Goal: Book appointment/travel/reservation

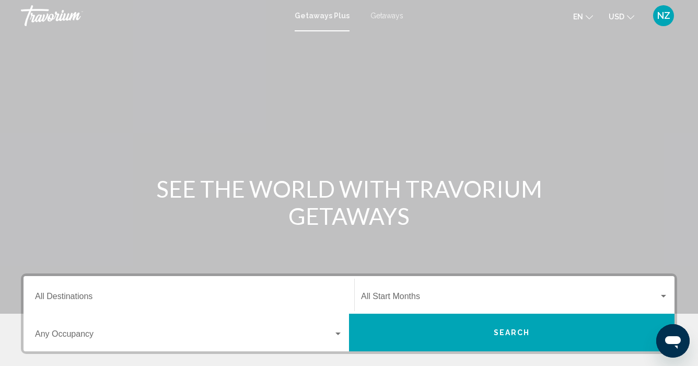
click at [347, 49] on div "Main content" at bounding box center [349, 157] width 698 height 314
click at [385, 16] on span "Getaways" at bounding box center [387, 15] width 33 height 8
click at [96, 298] on input "Destination All Destinations" at bounding box center [189, 298] width 308 height 9
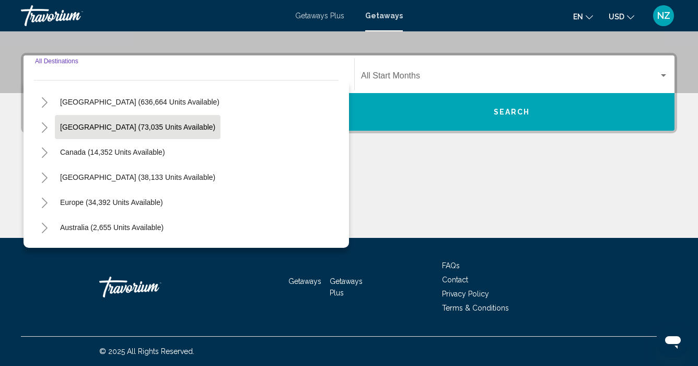
scroll to position [22, 0]
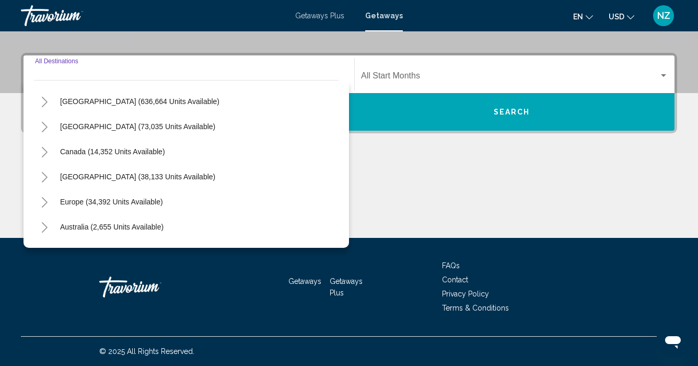
click at [42, 199] on icon "Toggle Europe (34,392 units available)" at bounding box center [45, 202] width 8 height 10
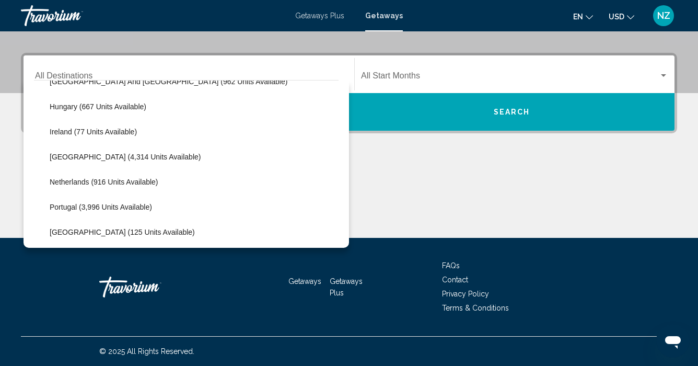
scroll to position [351, 0]
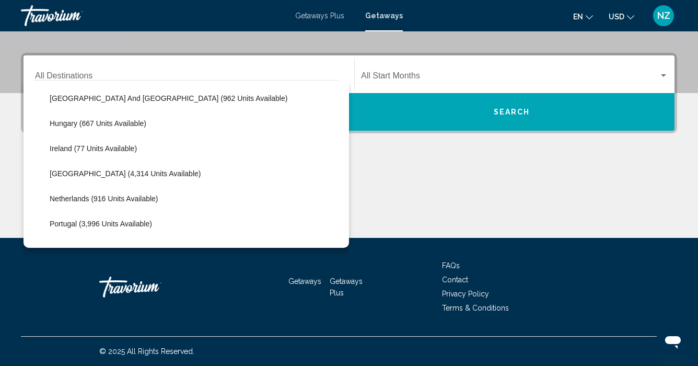
click at [373, 137] on div "Destination All Destinations All destinations [GEOGRAPHIC_DATA] (636,664 units …" at bounding box center [349, 145] width 698 height 185
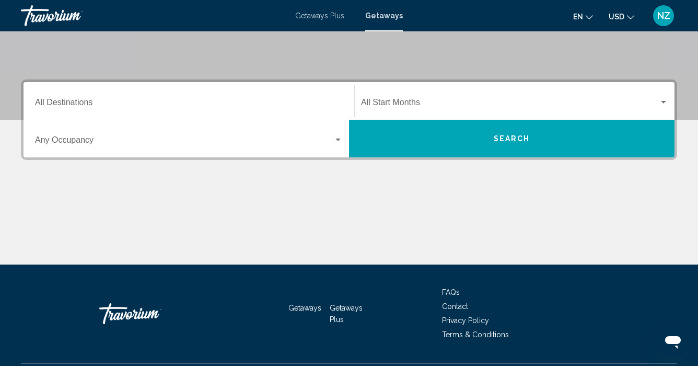
scroll to position [188, 0]
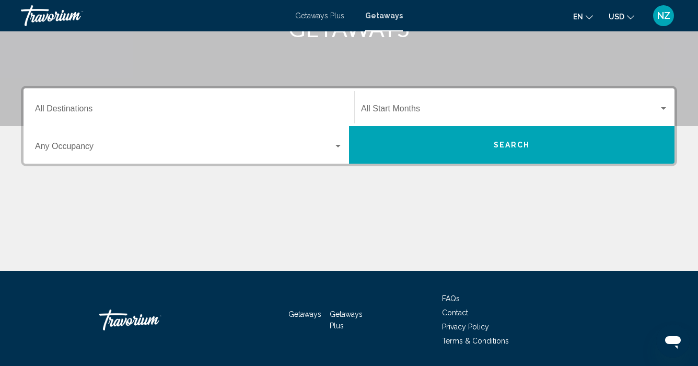
click at [488, 147] on button "Search" at bounding box center [512, 145] width 326 height 38
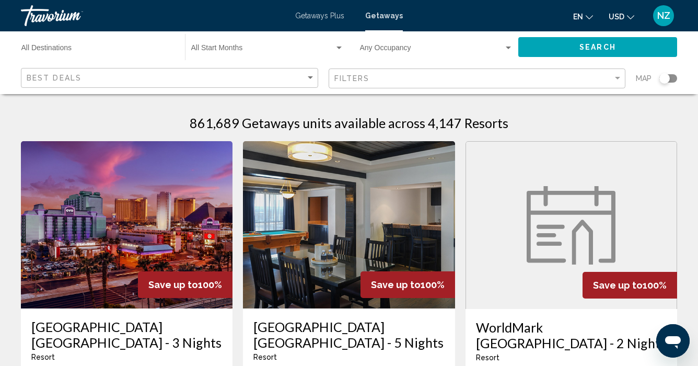
click at [665, 76] on div "Search widget" at bounding box center [664, 78] width 10 height 10
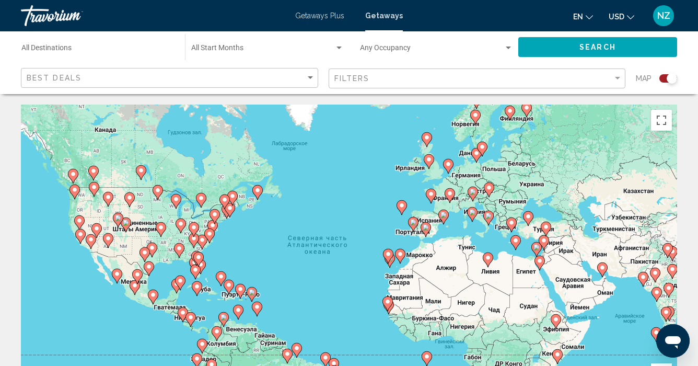
click at [496, 175] on div "Чтобы активировать перетаскивание с помощью клавиатуры, нажмите Alt + Ввод. Пос…" at bounding box center [349, 262] width 656 height 314
click at [490, 186] on image "Main content" at bounding box center [489, 187] width 6 height 6
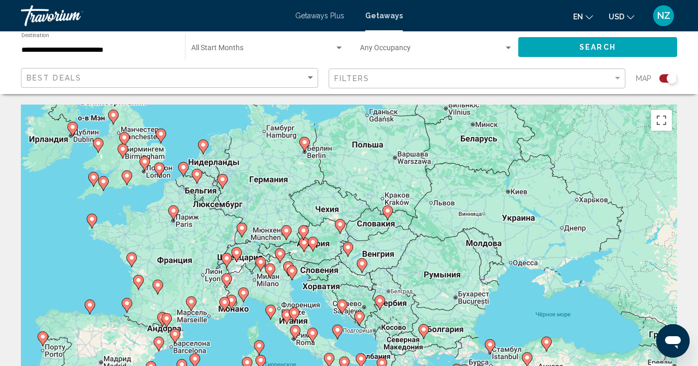
click at [390, 218] on gmp-advanced-marker "Main content" at bounding box center [388, 213] width 10 height 16
type input "**********"
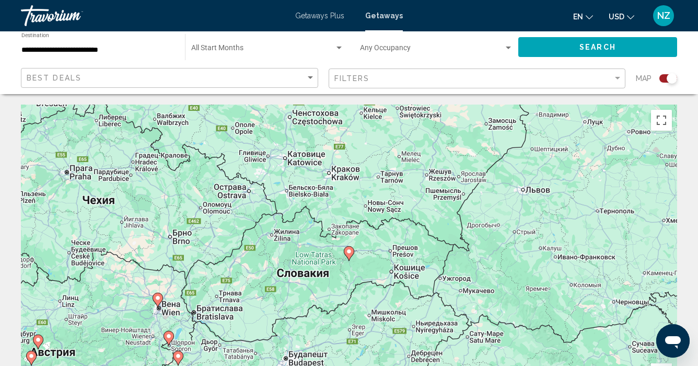
click at [352, 257] on gmp-advanced-marker "Main content" at bounding box center [349, 254] width 10 height 16
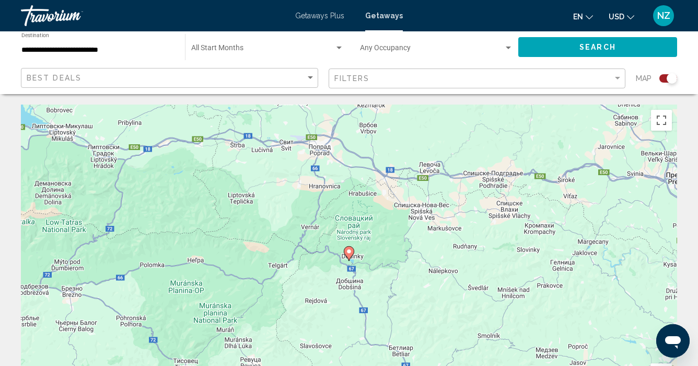
click at [350, 254] on image "Main content" at bounding box center [349, 251] width 6 height 6
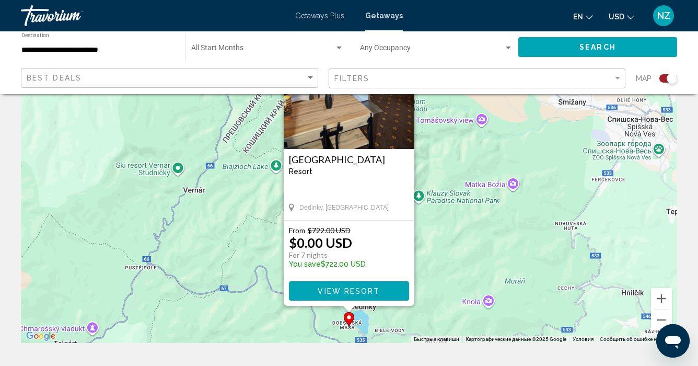
scroll to position [78, 0]
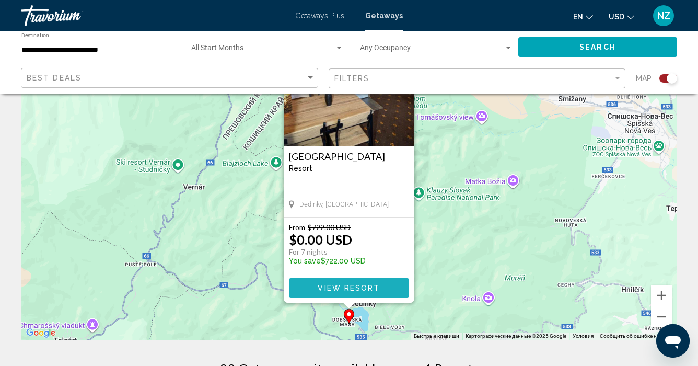
click at [344, 291] on span "View Resort" at bounding box center [349, 288] width 62 height 8
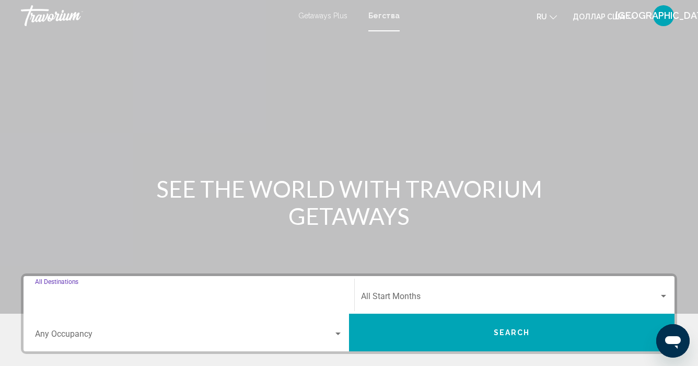
click at [64, 298] on input "Destination All Destinations" at bounding box center [189, 298] width 308 height 9
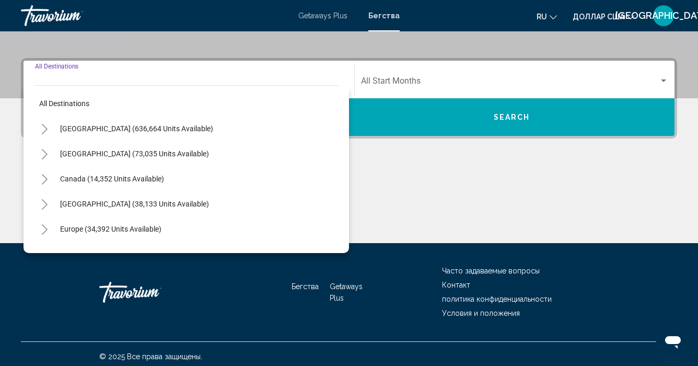
scroll to position [221, 0]
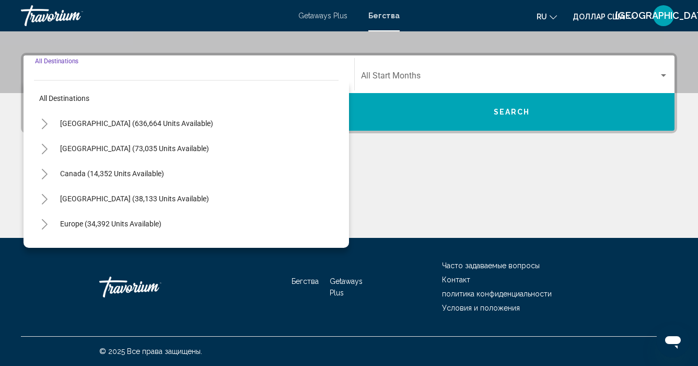
click at [47, 223] on icon "Toggle Europe (34,392 units available)" at bounding box center [45, 224] width 8 height 10
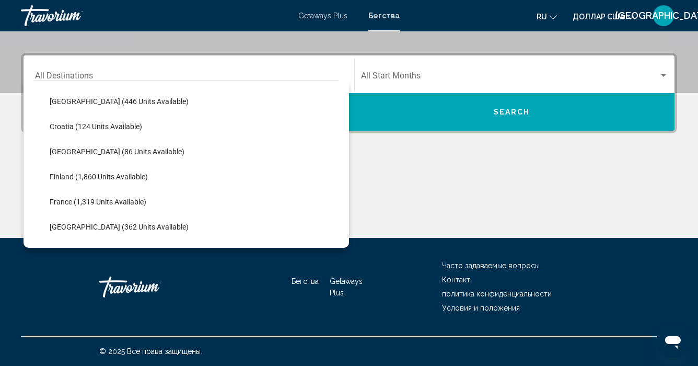
scroll to position [205, 0]
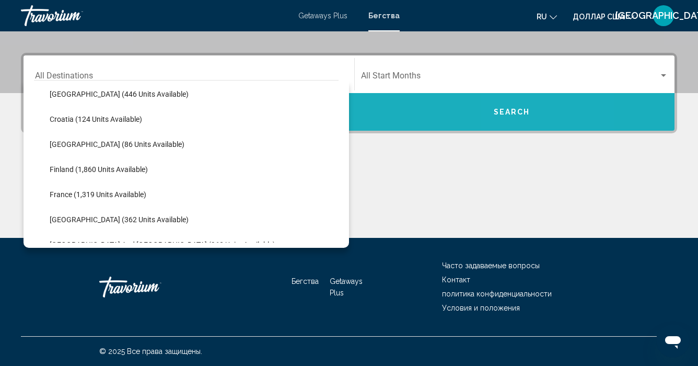
click at [525, 111] on span "Search" at bounding box center [512, 112] width 37 height 8
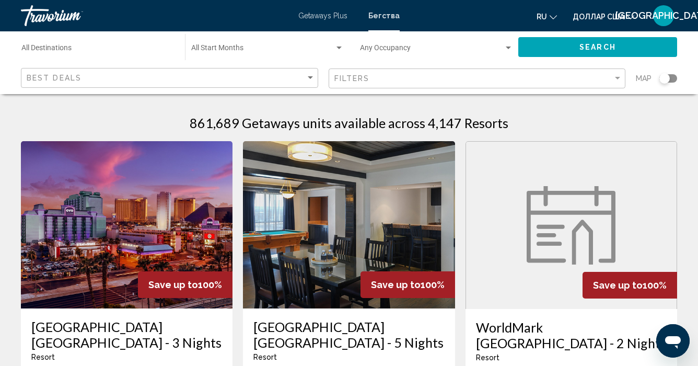
click at [666, 76] on div "Search widget" at bounding box center [664, 78] width 10 height 10
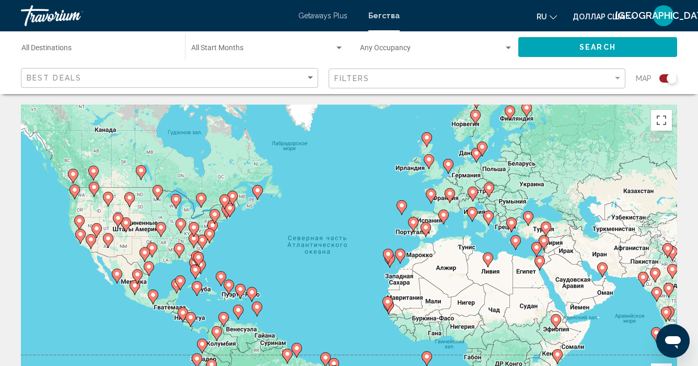
click at [502, 178] on div "Чтобы активировать перетаскивание с помощью клавиатуры, нажмите Alt + Ввод. Пос…" at bounding box center [349, 262] width 656 height 314
click at [489, 177] on div "Чтобы активировать перетаскивание с помощью клавиатуры, нажмите Alt + Ввод. Пос…" at bounding box center [349, 262] width 656 height 314
click at [489, 192] on icon "Основное содержание" at bounding box center [488, 190] width 9 height 14
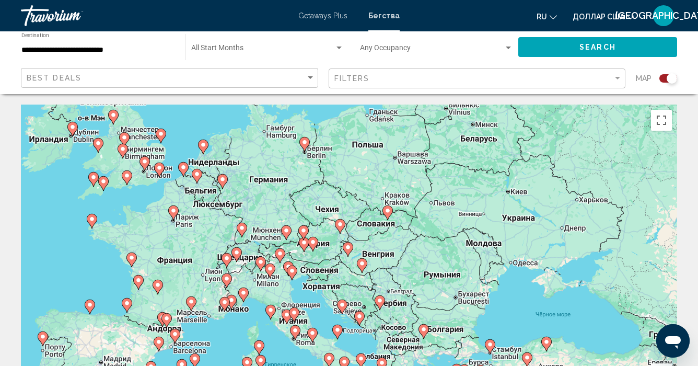
click at [341, 230] on icon "Основное содержание" at bounding box center [339, 226] width 9 height 14
type input "**********"
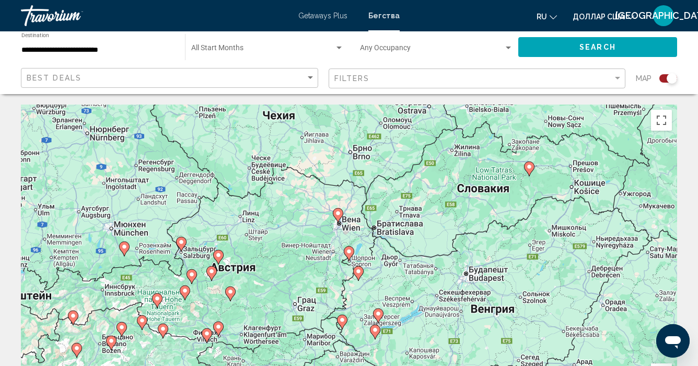
click at [348, 253] on image "Основное содержание" at bounding box center [349, 251] width 6 height 6
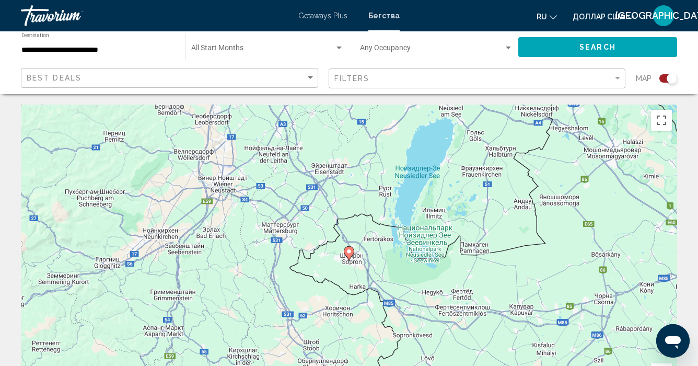
click at [346, 252] on image "Основное содержание" at bounding box center [349, 251] width 6 height 6
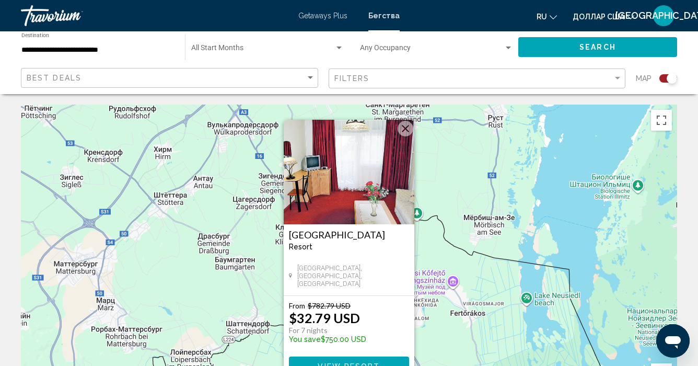
click at [406, 125] on button "Закрыть" at bounding box center [406, 129] width 16 height 16
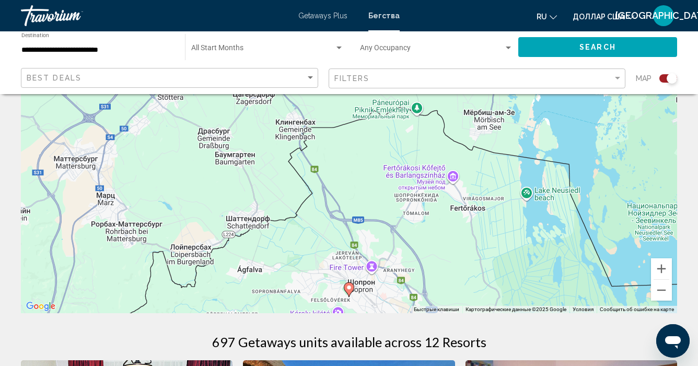
scroll to position [105, 0]
click at [663, 289] on button "Уменьшить" at bounding box center [661, 290] width 21 height 21
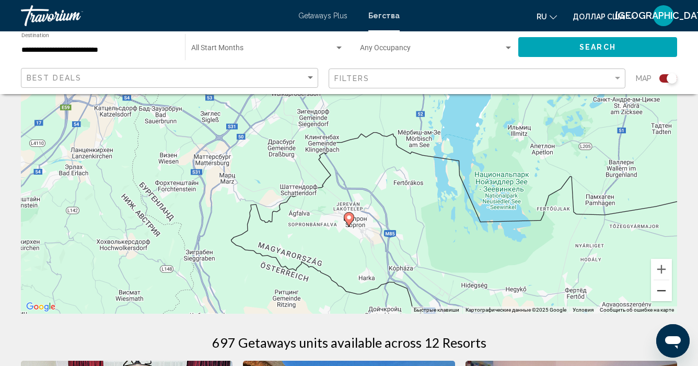
click at [663, 289] on button "Уменьшить" at bounding box center [661, 290] width 21 height 21
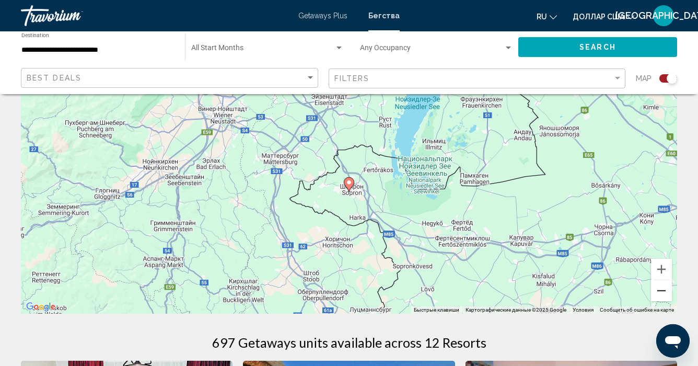
click at [663, 290] on button "Уменьшить" at bounding box center [661, 290] width 21 height 21
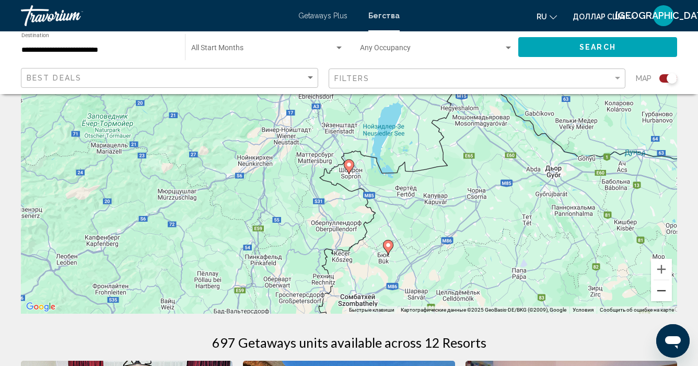
click at [665, 289] on button "Уменьшить" at bounding box center [661, 290] width 21 height 21
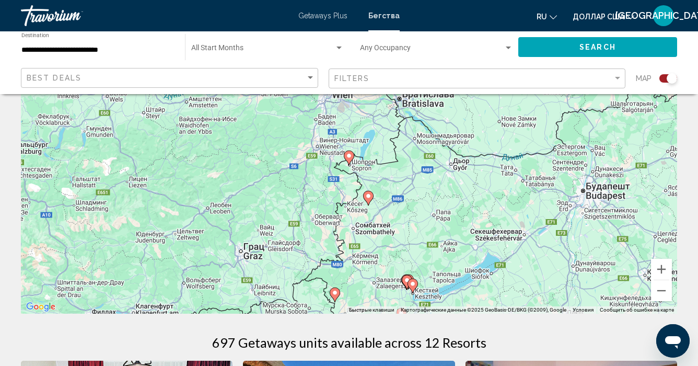
click at [324, 17] on font "Getaways Plus" at bounding box center [322, 15] width 49 height 8
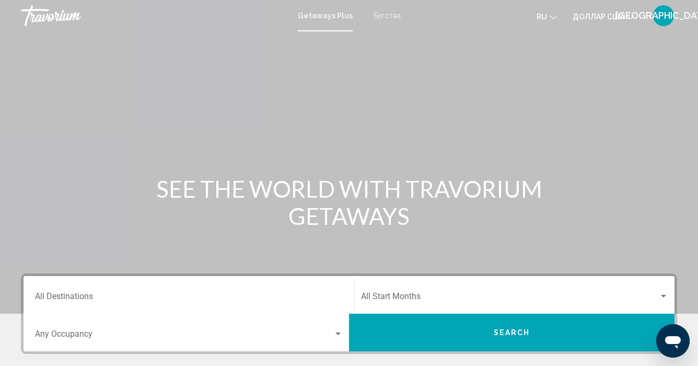
click at [47, 293] on div "Destination All Destinations" at bounding box center [189, 295] width 308 height 33
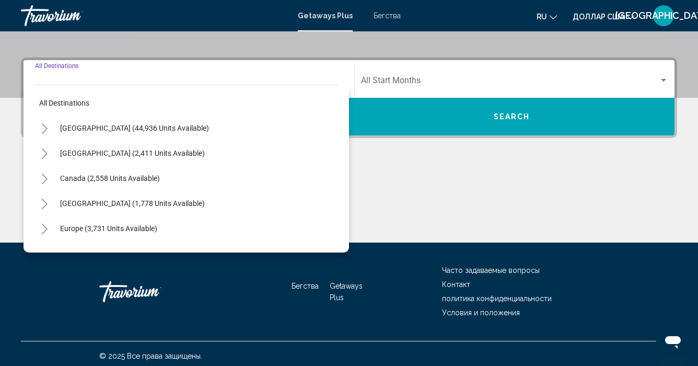
scroll to position [221, 0]
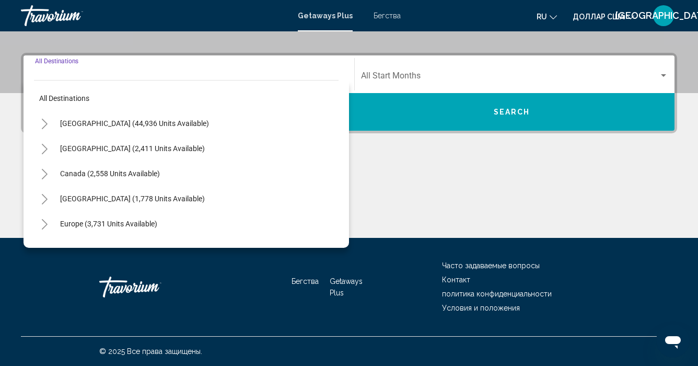
click at [42, 221] on icon "Toggle Europe (3,731 units available)" at bounding box center [45, 224] width 8 height 10
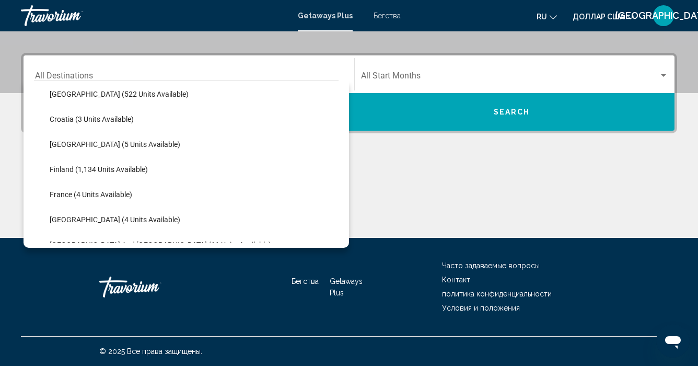
scroll to position [167, 0]
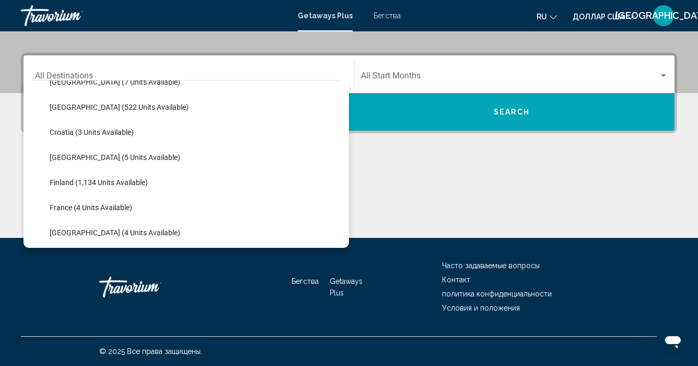
click at [465, 107] on button "Search" at bounding box center [512, 112] width 326 height 38
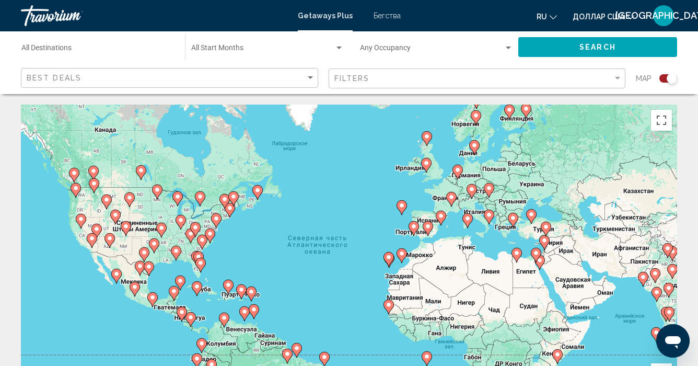
click at [491, 184] on icon "Основное содержание" at bounding box center [488, 190] width 9 height 14
type input "**********"
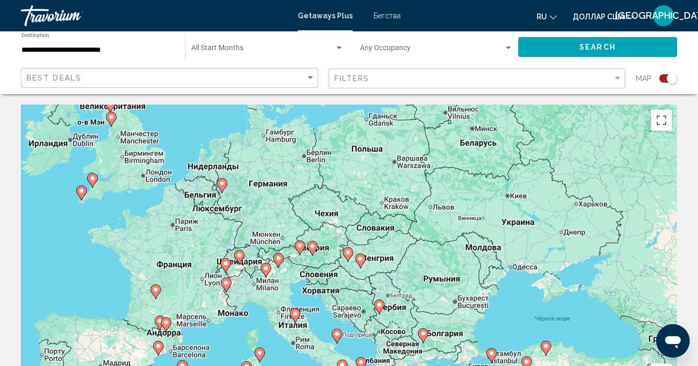
click at [393, 17] on font "Бегства" at bounding box center [387, 15] width 27 height 8
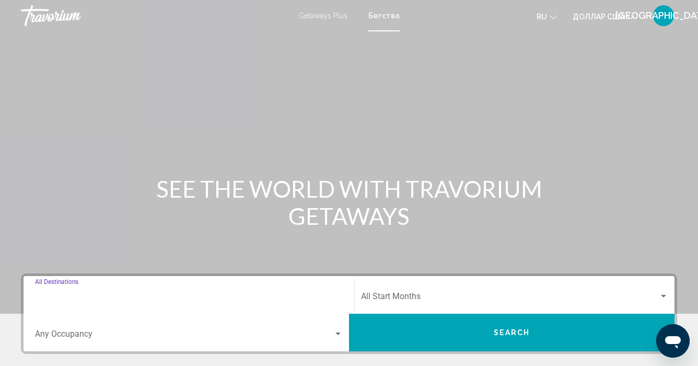
click at [51, 299] on input "Destination All Destinations" at bounding box center [189, 298] width 308 height 9
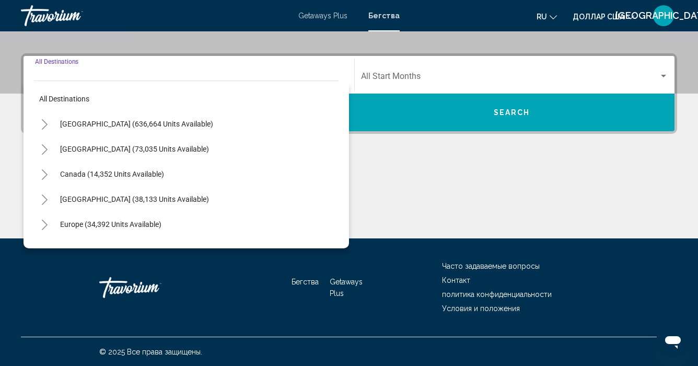
scroll to position [221, 0]
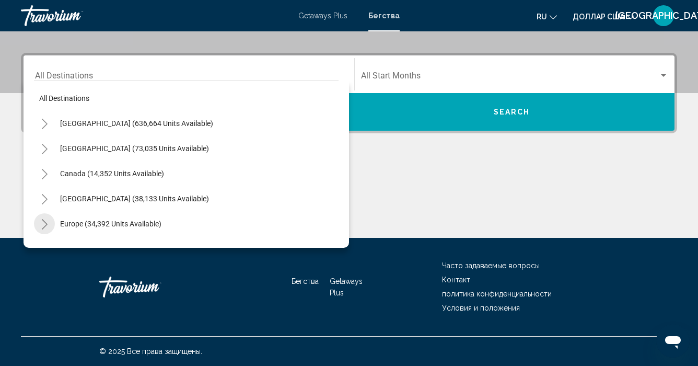
click at [46, 222] on icon "Toggle Europe (34,392 units available)" at bounding box center [45, 224] width 8 height 10
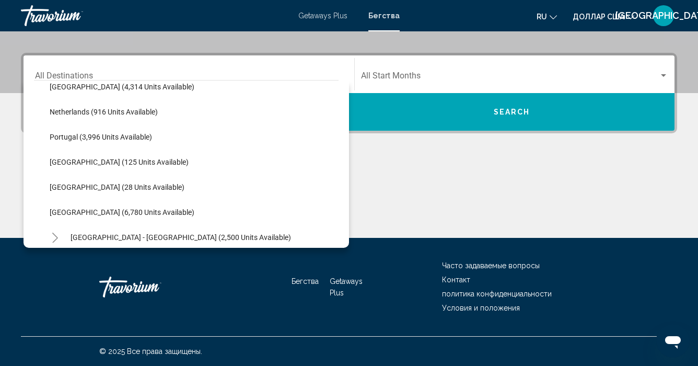
scroll to position [437, 0]
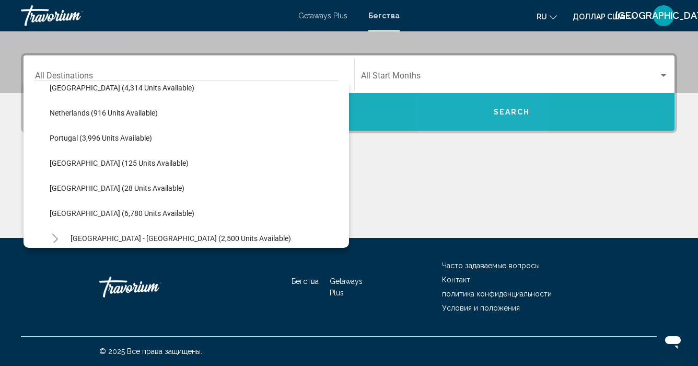
click at [479, 107] on button "Search" at bounding box center [512, 112] width 326 height 38
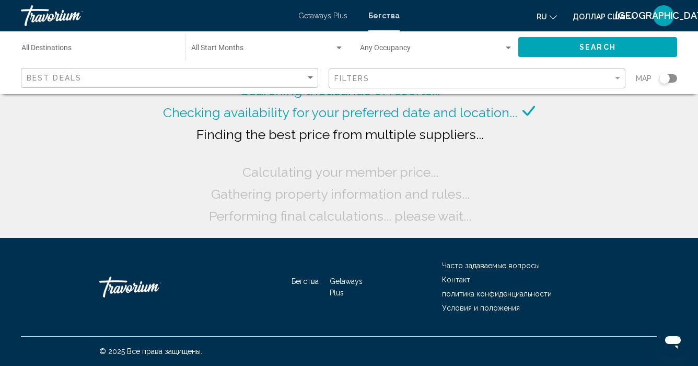
click at [668, 77] on div "Search widget" at bounding box center [664, 78] width 10 height 10
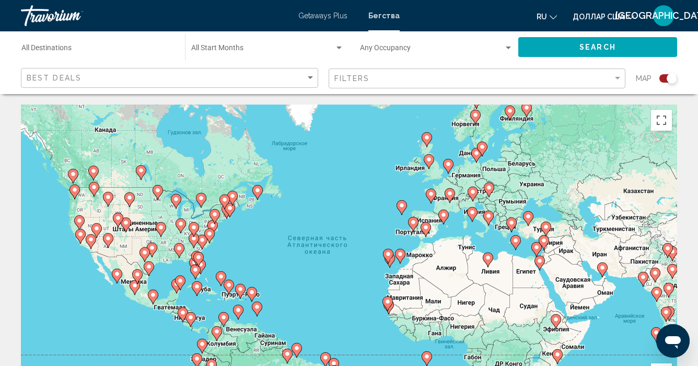
click at [490, 193] on icon "Основное содержание" at bounding box center [488, 190] width 9 height 14
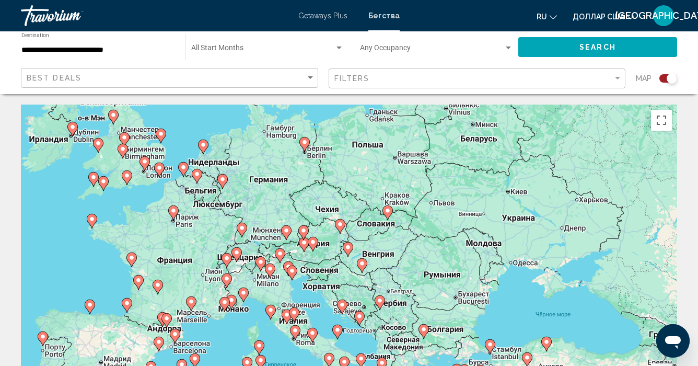
click at [342, 309] on icon "Основное содержание" at bounding box center [342, 307] width 9 height 14
type input "**********"
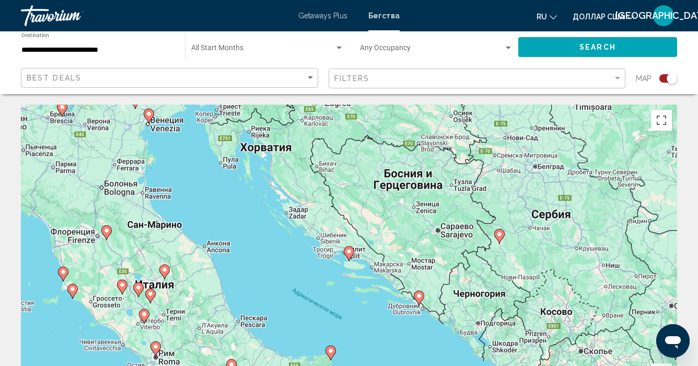
click at [349, 256] on icon "Основное содержание" at bounding box center [348, 254] width 9 height 14
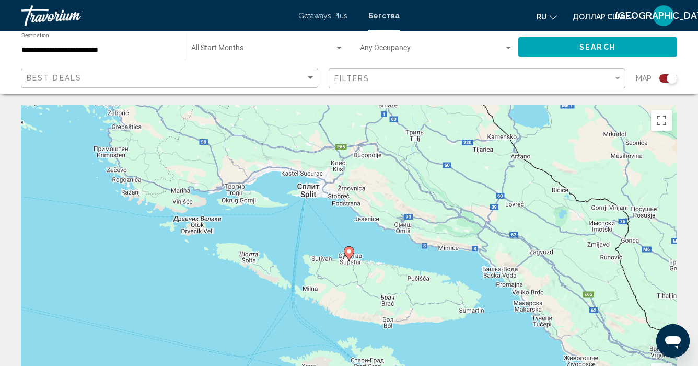
click at [349, 256] on icon "Основное содержание" at bounding box center [348, 254] width 9 height 14
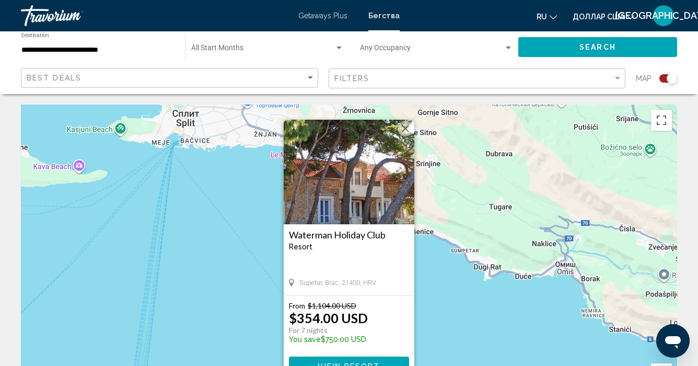
click at [254, 271] on div "Чтобы активировать перетаскивание с помощью клавиатуры, нажмите Alt + Ввод. Пос…" at bounding box center [349, 262] width 656 height 314
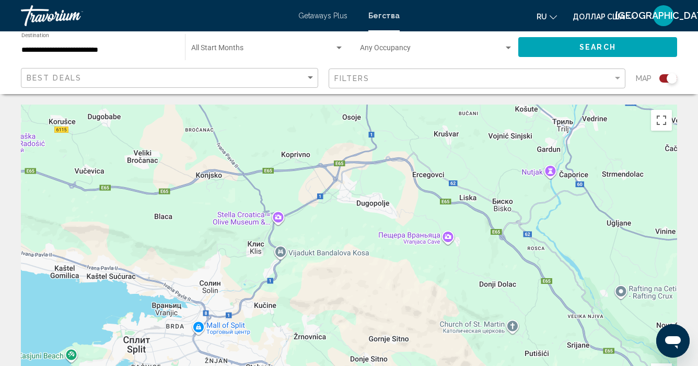
drag, startPoint x: 479, startPoint y: 183, endPoint x: 430, endPoint y: 412, distance: 233.6
click at [430, 365] on html "**********" at bounding box center [349, 183] width 698 height 366
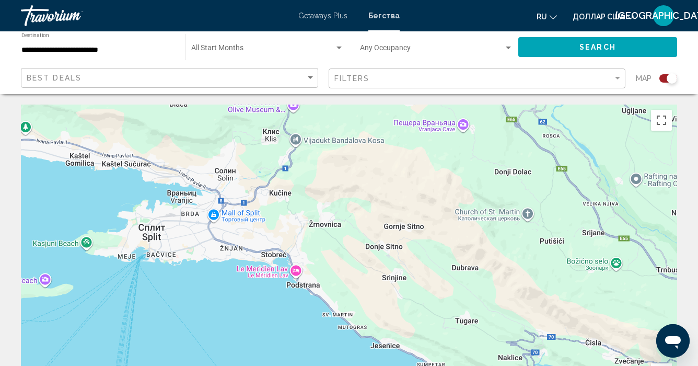
drag, startPoint x: 489, startPoint y: 317, endPoint x: 504, endPoint y: 203, distance: 115.4
click at [504, 203] on div "Основное содержание" at bounding box center [349, 262] width 656 height 314
click at [407, 269] on div "Основное содержание" at bounding box center [349, 262] width 656 height 314
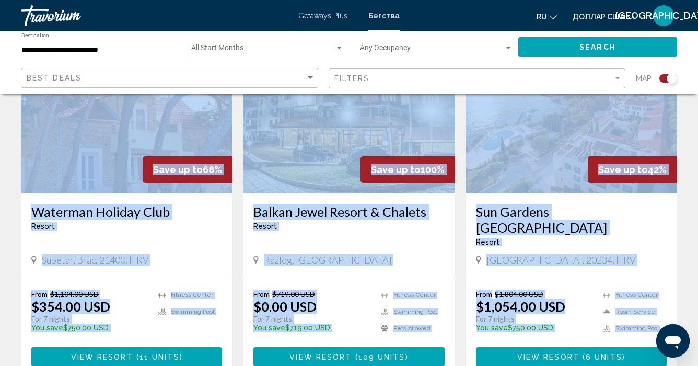
scroll to position [564, 0]
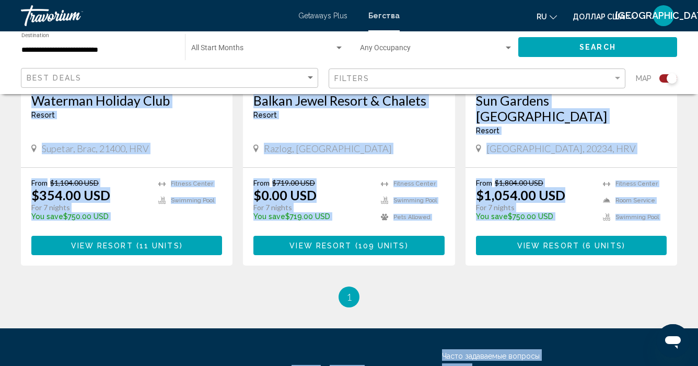
drag, startPoint x: 638, startPoint y: 332, endPoint x: 627, endPoint y: 373, distance: 41.7
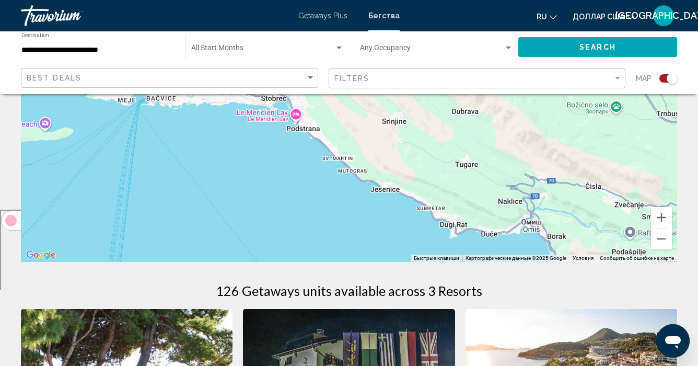
scroll to position [230, 0]
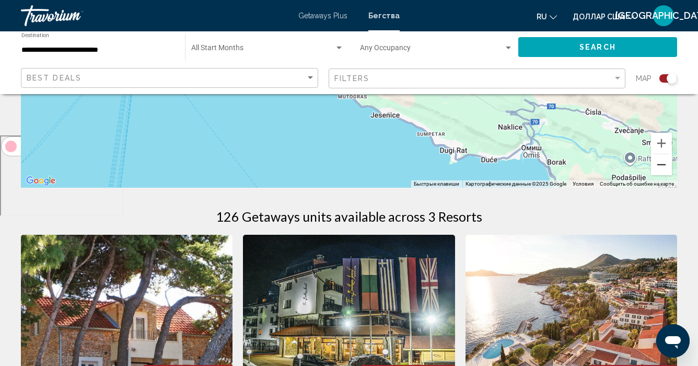
click at [658, 167] on button "Уменьшить" at bounding box center [661, 164] width 21 height 21
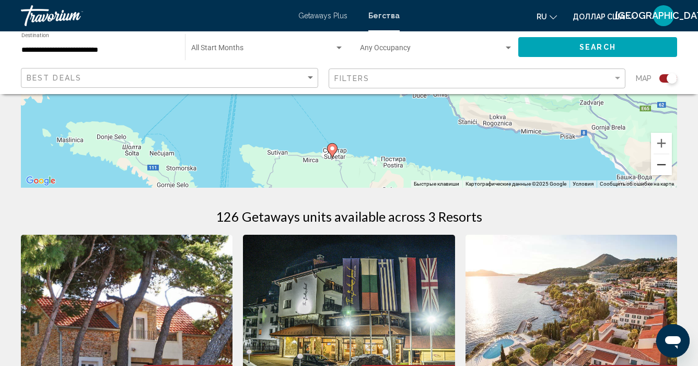
click at [658, 167] on button "Уменьшить" at bounding box center [661, 164] width 21 height 21
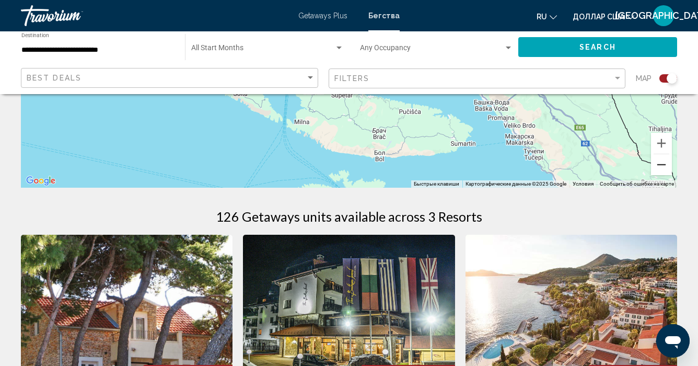
click at [658, 167] on button "Уменьшить" at bounding box center [661, 164] width 21 height 21
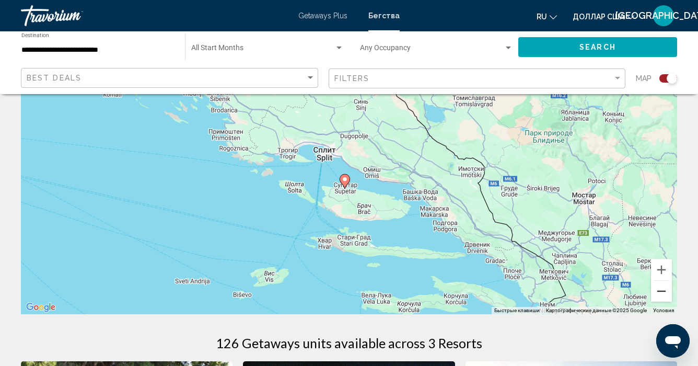
scroll to position [106, 0]
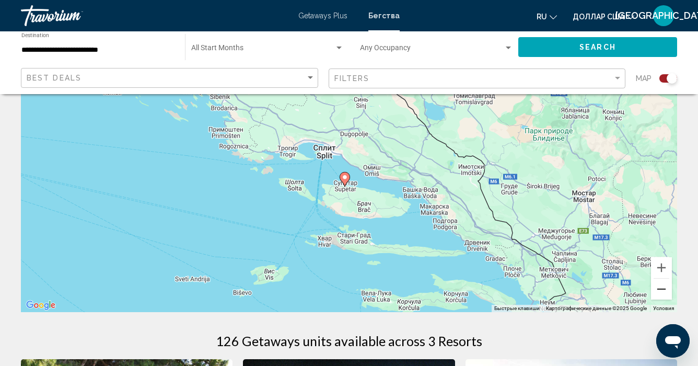
click at [658, 293] on button "Уменьшить" at bounding box center [661, 289] width 21 height 21
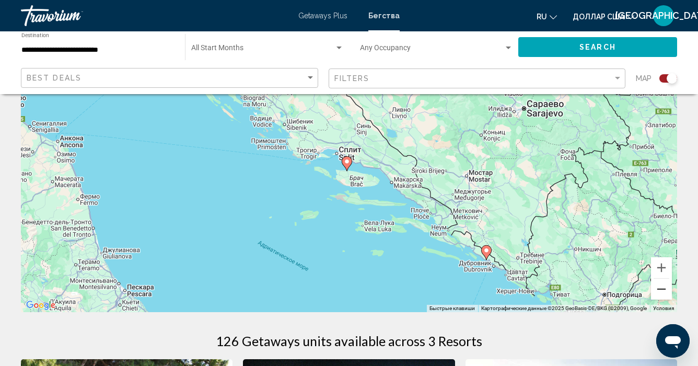
click at [658, 293] on button "Уменьшить" at bounding box center [661, 289] width 21 height 21
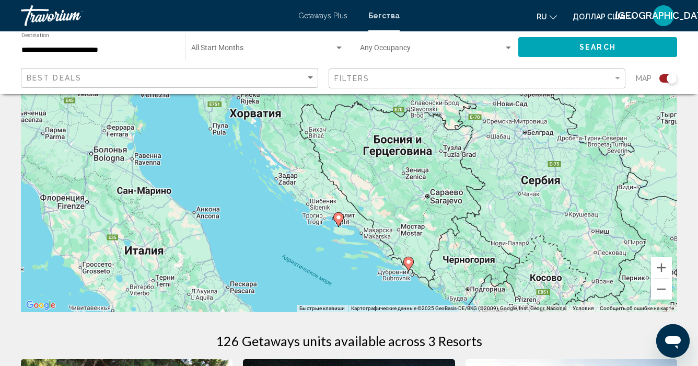
drag, startPoint x: 503, startPoint y: 204, endPoint x: 575, endPoint y: 291, distance: 112.8
click at [533, 274] on div "Чтобы активировать перетаскивание с помощью клавиатуры, нажмите Alt + Ввод. Пос…" at bounding box center [349, 155] width 656 height 314
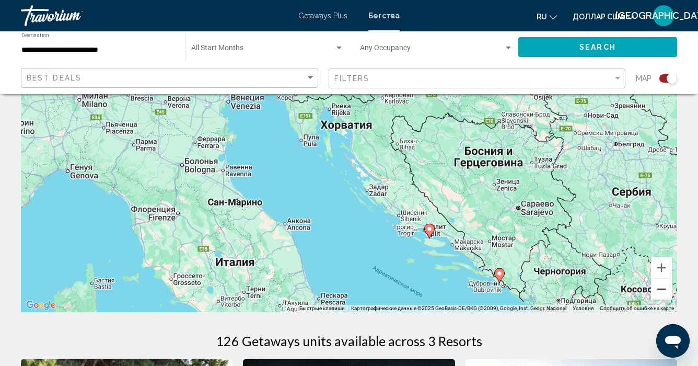
click at [660, 290] on button "Уменьшить" at bounding box center [661, 289] width 21 height 21
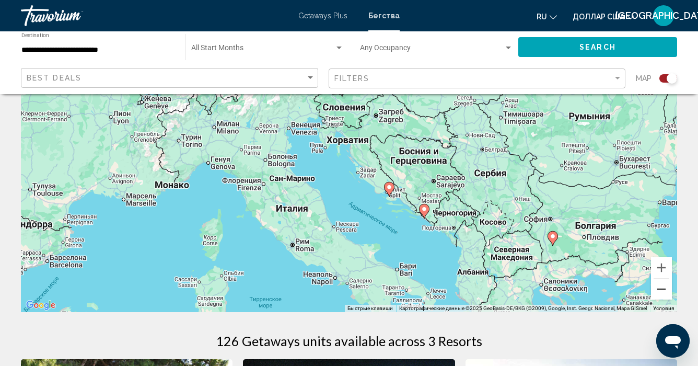
click at [660, 290] on button "Уменьшить" at bounding box center [661, 289] width 21 height 21
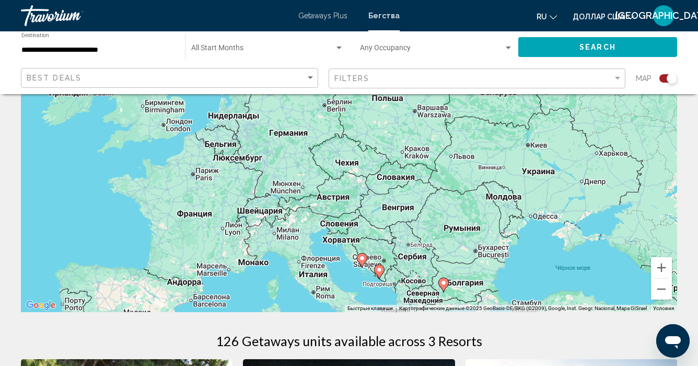
drag, startPoint x: 451, startPoint y: 166, endPoint x: 444, endPoint y: 260, distance: 94.9
click at [444, 260] on div "Чтобы активировать перетаскивание с помощью клавиатуры, нажмите Alt + Ввод. Пос…" at bounding box center [349, 155] width 656 height 314
click at [388, 13] on font "Бегства" at bounding box center [383, 15] width 31 height 8
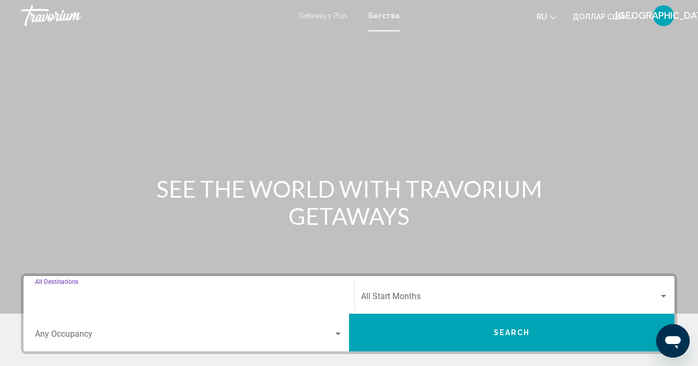
click at [137, 295] on input "Destination All Destinations" at bounding box center [189, 298] width 308 height 9
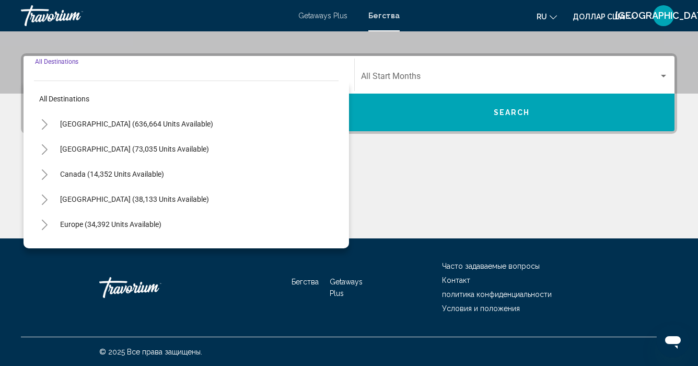
scroll to position [221, 0]
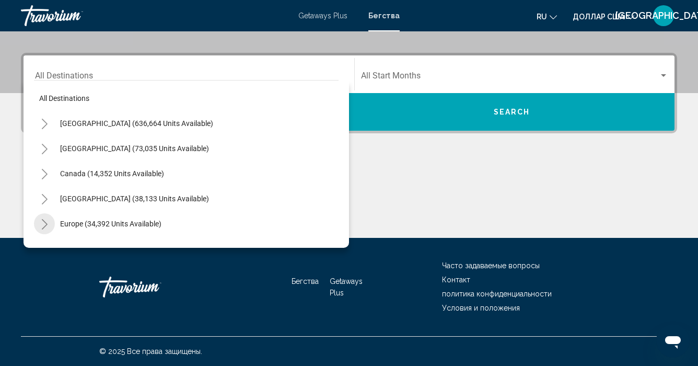
click at [45, 222] on icon "Toggle Europe (34,392 units available)" at bounding box center [45, 224] width 6 height 10
click at [493, 115] on button "Search" at bounding box center [512, 112] width 326 height 38
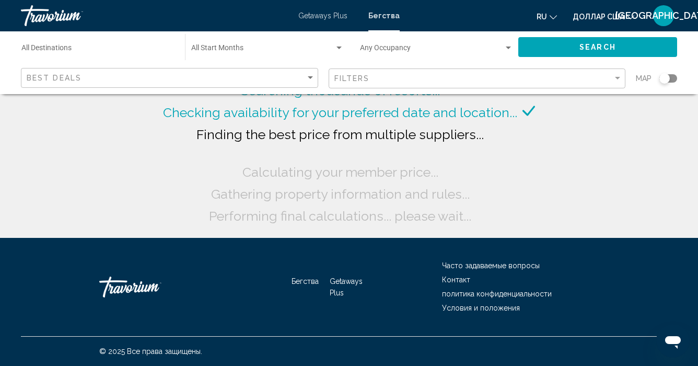
click at [666, 77] on div "Search widget" at bounding box center [664, 78] width 10 height 10
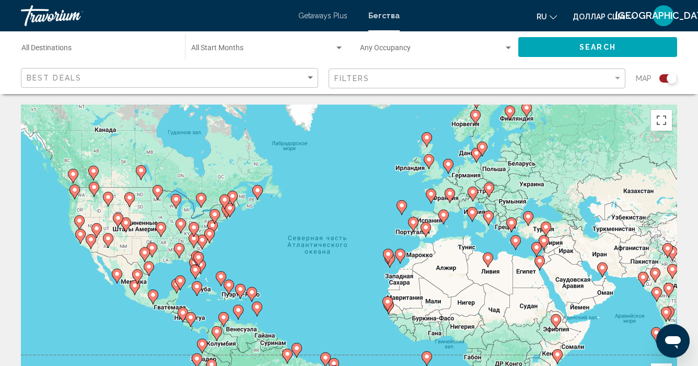
click at [495, 177] on div "Чтобы активировать перетаскивание с помощью клавиатуры, нажмите Alt + Ввод. Пос…" at bounding box center [349, 262] width 656 height 314
click at [492, 189] on image "Основное содержание" at bounding box center [489, 187] width 6 height 6
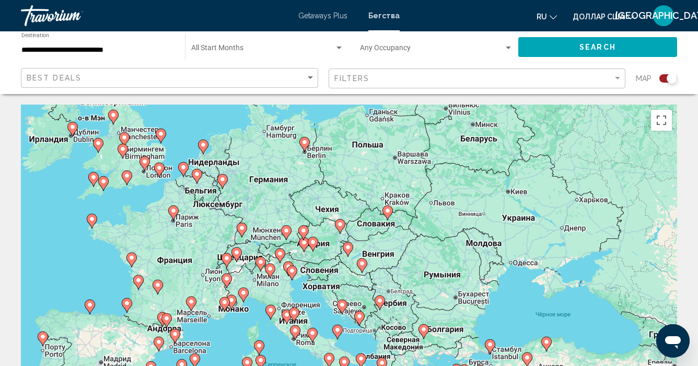
click at [314, 245] on icon "Основное содержание" at bounding box center [312, 244] width 9 height 14
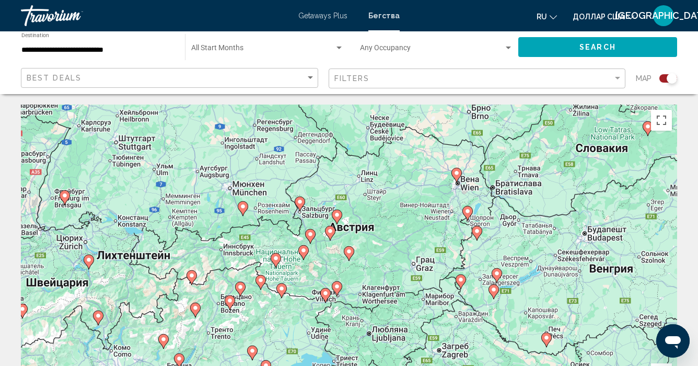
click at [494, 291] on image "Основное содержание" at bounding box center [494, 289] width 6 height 6
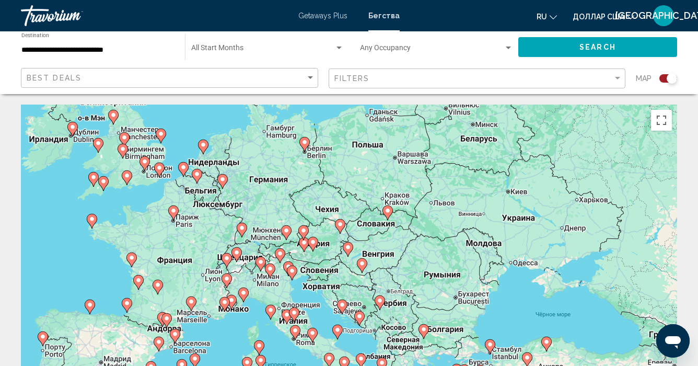
click at [364, 267] on icon "Основное содержание" at bounding box center [361, 266] width 9 height 14
type input "**********"
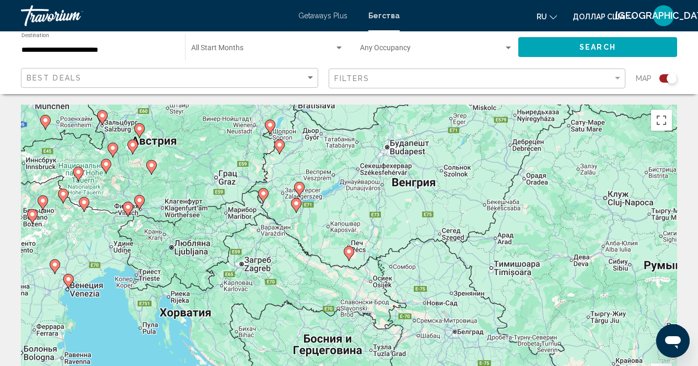
click at [298, 205] on image "Основное содержание" at bounding box center [296, 203] width 6 height 6
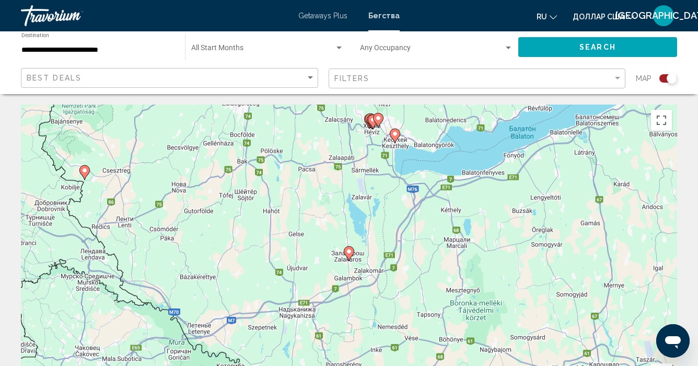
click at [395, 135] on image "Основное содержание" at bounding box center [395, 134] width 6 height 6
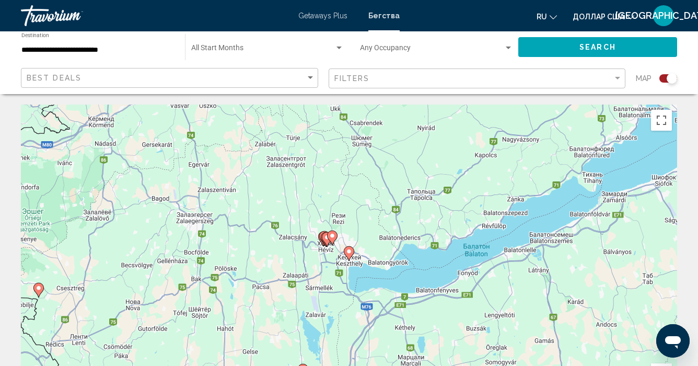
click at [348, 254] on image "Основное содержание" at bounding box center [349, 251] width 6 height 6
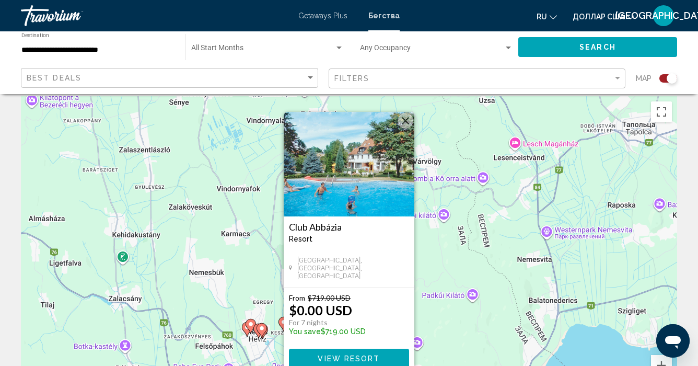
scroll to position [7, 0]
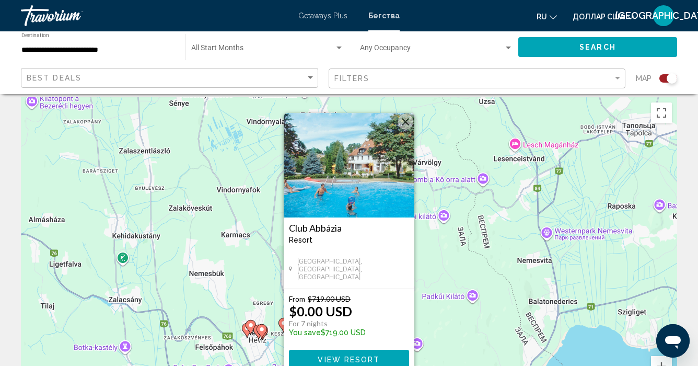
click at [367, 356] on span "View Resort" at bounding box center [349, 359] width 62 height 8
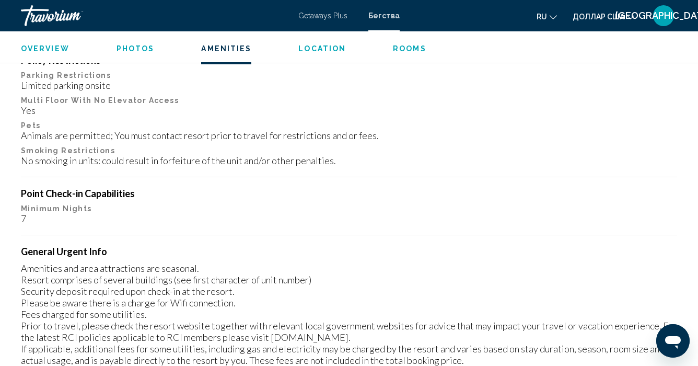
scroll to position [1126, 0]
click at [441, 120] on p "Pets" at bounding box center [349, 124] width 656 height 8
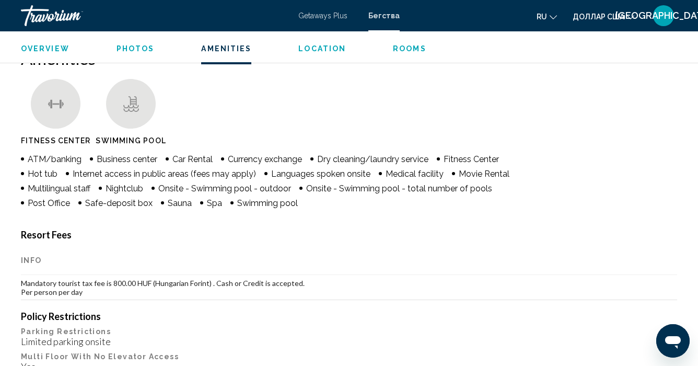
scroll to position [867, 0]
